Goal: Obtain resource: Download file/media

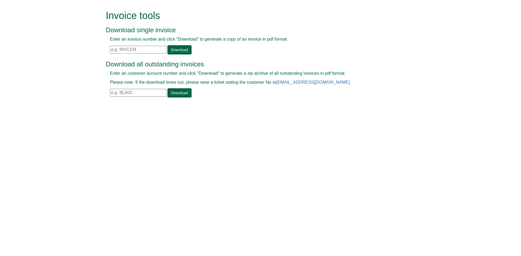
drag, startPoint x: 157, startPoint y: 50, endPoint x: 159, endPoint y: 52, distance: 3.1
click at [157, 50] on input "text" at bounding box center [138, 50] width 56 height 8
paste input "INV1388087"
click at [177, 51] on link "Download" at bounding box center [179, 49] width 24 height 9
click at [155, 49] on input "INV1388087" at bounding box center [138, 50] width 56 height 8
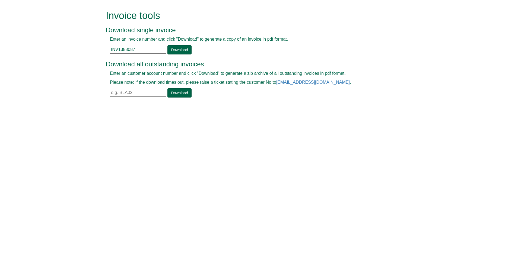
click at [155, 49] on input "INV1388087" at bounding box center [138, 50] width 56 height 8
paste input "92389"
click at [175, 50] on link "Download" at bounding box center [179, 49] width 24 height 9
click at [158, 45] on div "Enter an invoice number and click "Download" to generate a copy of an invoice i…" at bounding box center [254, 45] width 297 height 18
click at [155, 49] on input "INV1392389" at bounding box center [138, 50] width 56 height 8
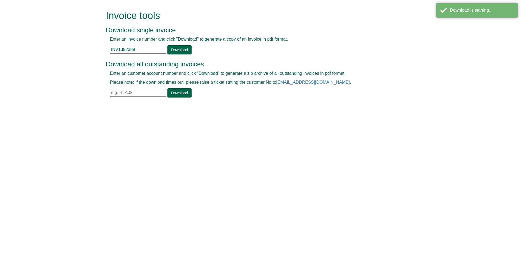
click at [155, 49] on input "INV1392389" at bounding box center [138, 50] width 56 height 8
paste input "130"
click at [172, 51] on link "Download" at bounding box center [179, 49] width 24 height 9
click at [156, 47] on input "INV1392130" at bounding box center [138, 50] width 56 height 8
click at [156, 48] on input "INV1392130" at bounding box center [138, 50] width 56 height 8
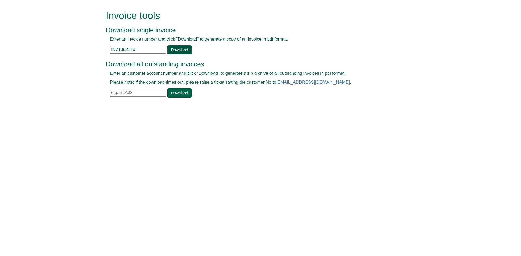
paste input "205"
click at [181, 50] on link "Download" at bounding box center [179, 49] width 24 height 9
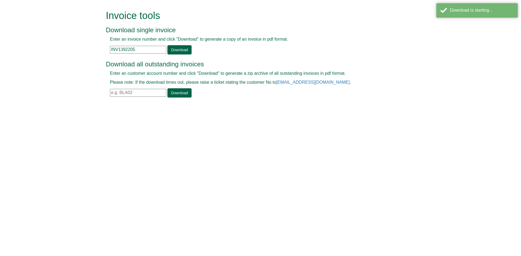
click at [153, 50] on input "INV1392205" at bounding box center [138, 50] width 56 height 8
paste input "389"
click at [173, 50] on link "Download" at bounding box center [179, 49] width 24 height 9
click at [143, 49] on input "INV1392389" at bounding box center [138, 50] width 56 height 8
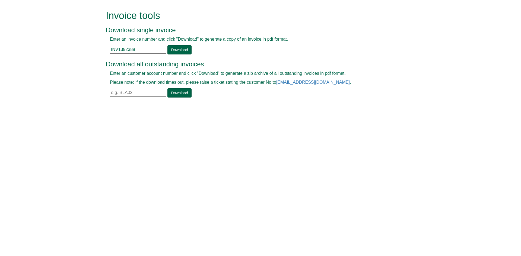
click at [143, 49] on input "INV1392389" at bounding box center [138, 50] width 56 height 8
paste input "460"
click at [172, 51] on link "Download" at bounding box center [179, 49] width 24 height 9
click at [152, 50] on input "INV1392460" at bounding box center [138, 50] width 56 height 8
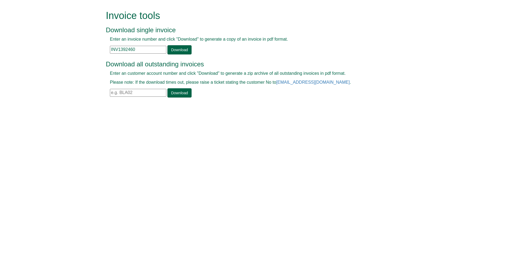
paste input "3183"
click at [188, 50] on link "Download" at bounding box center [179, 49] width 24 height 9
click at [146, 52] on input "INV1393183" at bounding box center [138, 50] width 56 height 8
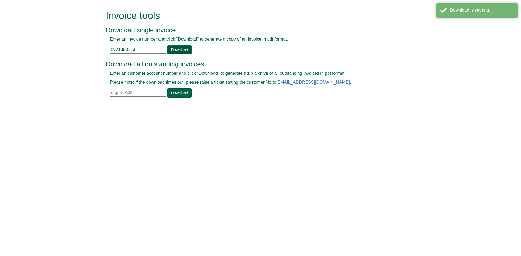
paste input "491"
click at [176, 49] on link "Download" at bounding box center [179, 49] width 24 height 9
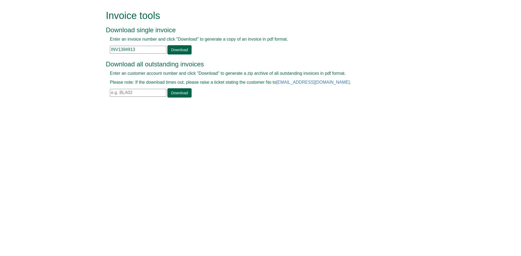
click at [150, 48] on input "INV1394913" at bounding box center [138, 50] width 56 height 8
paste input "880"
click at [182, 52] on link "Download" at bounding box center [179, 49] width 24 height 9
click at [156, 52] on input "INV1398803" at bounding box center [138, 50] width 56 height 8
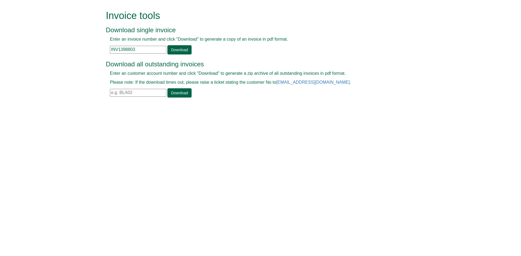
click at [156, 52] on input "INV1398803" at bounding box center [138, 50] width 56 height 8
paste input "9781"
click at [177, 50] on link "Download" at bounding box center [179, 49] width 24 height 9
click at [139, 52] on input "INV1399781" at bounding box center [138, 50] width 56 height 8
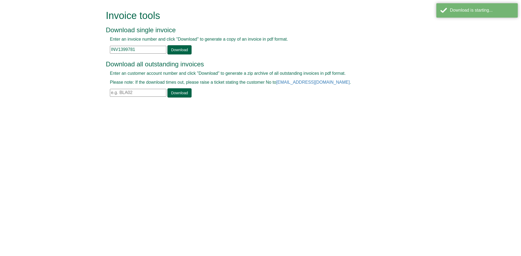
paste input "401728"
type input "INV1401728"
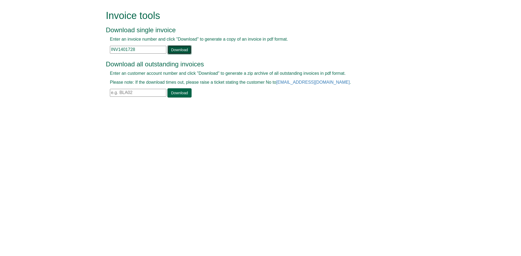
click at [182, 51] on link "Download" at bounding box center [179, 49] width 24 height 9
click at [410, 34] on div "Invoice tools Download single invoice Enter an invoice number and click "Downlo…" at bounding box center [264, 54] width 309 height 109
